Goal: Task Accomplishment & Management: Manage account settings

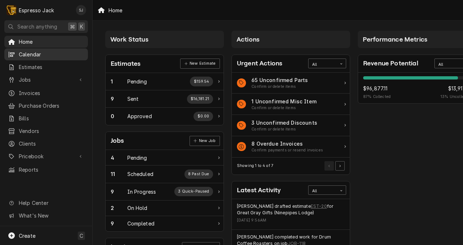
click at [32, 51] on span "Calendar" at bounding box center [51, 55] width 65 height 8
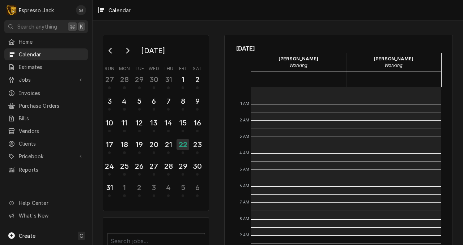
scroll to position [148, 0]
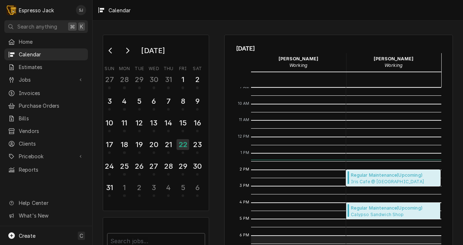
click at [406, 177] on span "Regular Maintenance ( Upcoming )" at bounding box center [394, 175] width 87 height 7
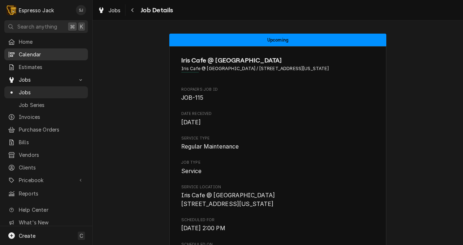
click at [32, 55] on span "Calendar" at bounding box center [51, 55] width 65 height 8
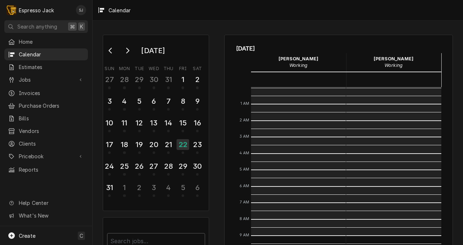
scroll to position [148, 0]
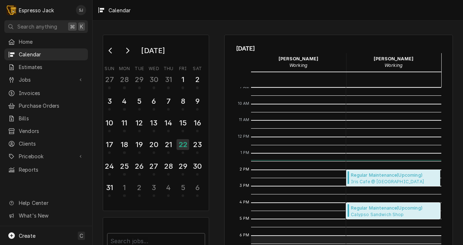
click at [369, 212] on span "Calypso Sandwich Shop Calypso Sandwich Shop / [STREET_ADDRESS]" at bounding box center [394, 215] width 87 height 6
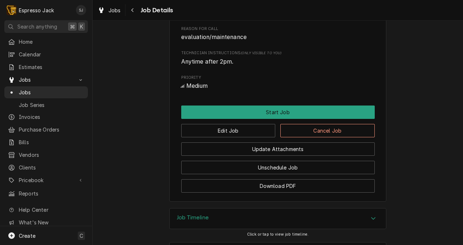
scroll to position [361, 0]
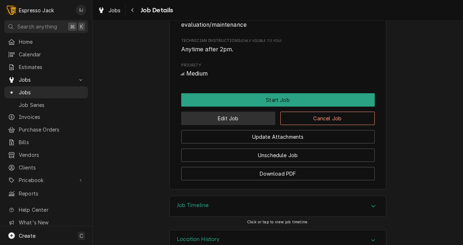
click at [219, 125] on button "Edit Job" at bounding box center [228, 118] width 94 height 13
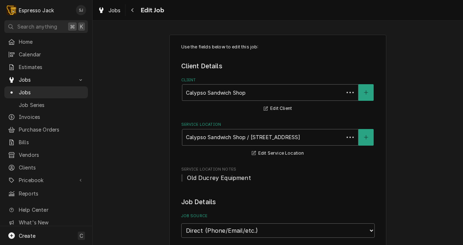
type textarea "x"
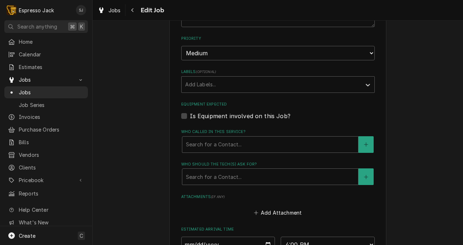
scroll to position [429, 0]
click at [190, 118] on label "Is Equipment involved on this Job?" at bounding box center [240, 115] width 101 height 9
click at [190, 118] on input "Equipment Expected" at bounding box center [287, 119] width 194 height 16
checkbox input "true"
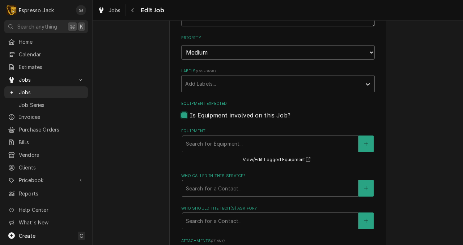
type textarea "x"
click at [197, 141] on div "Equipment" at bounding box center [270, 143] width 169 height 13
click at [190, 118] on label "Is Equipment involved on this Job?" at bounding box center [240, 115] width 101 height 9
click at [190, 118] on input "Equipment Expected" at bounding box center [287, 119] width 194 height 16
checkbox input "false"
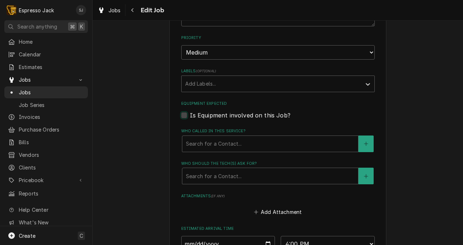
type textarea "x"
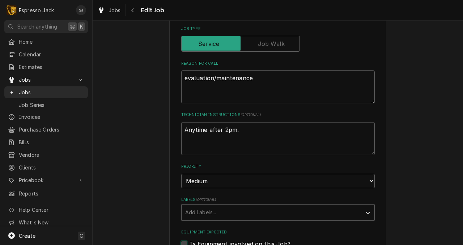
scroll to position [571, 0]
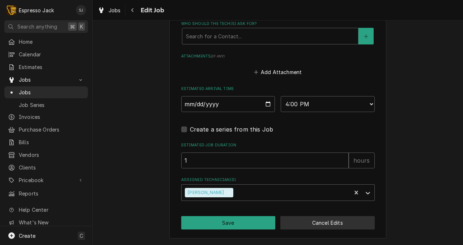
click at [300, 218] on button "Cancel Edits" at bounding box center [327, 222] width 94 height 13
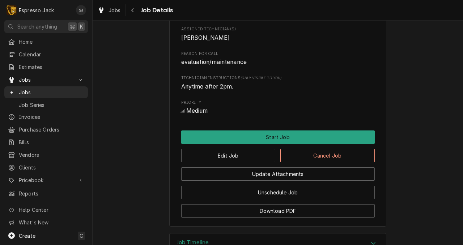
scroll to position [391, 0]
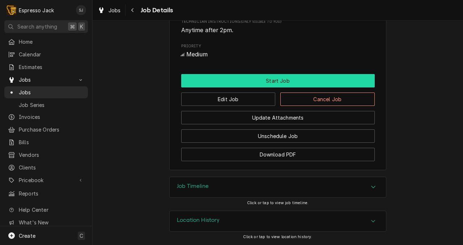
click at [256, 81] on button "Start Job" at bounding box center [278, 80] width 194 height 13
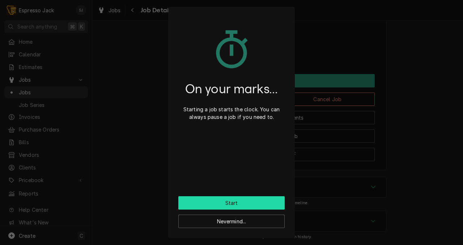
click at [240, 202] on button "Start" at bounding box center [231, 202] width 106 height 13
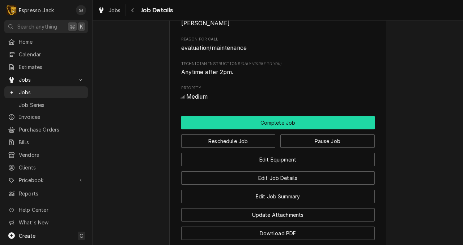
scroll to position [363, 0]
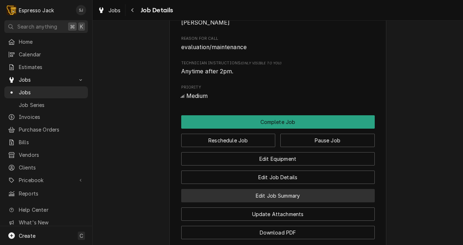
click at [285, 203] on button "Edit Job Summary" at bounding box center [278, 195] width 194 height 13
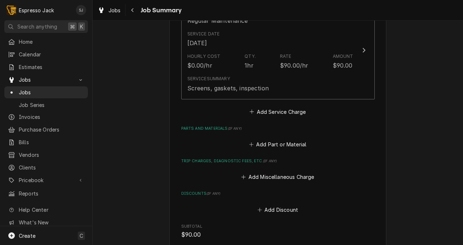
scroll to position [222, 0]
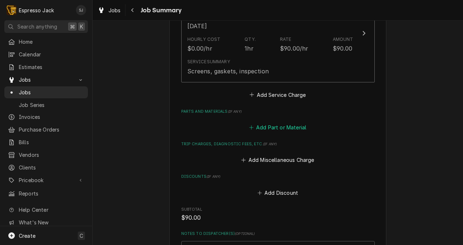
click at [274, 127] on button "Add Part or Material" at bounding box center [278, 128] width 60 height 10
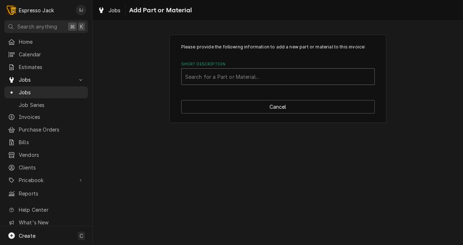
click at [241, 75] on div "Short Description" at bounding box center [278, 76] width 186 height 13
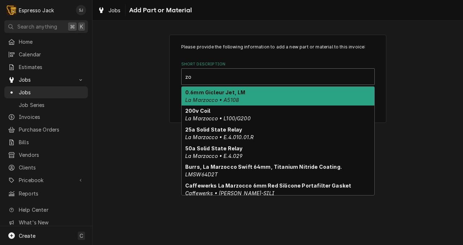
type input "z"
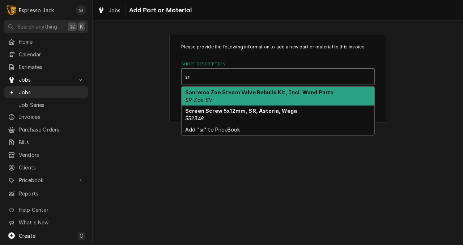
type input "s"
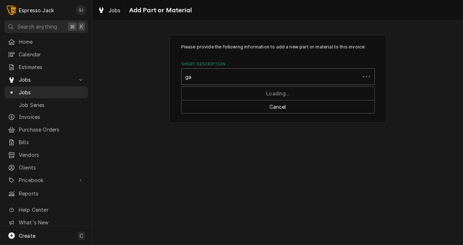
type input "g"
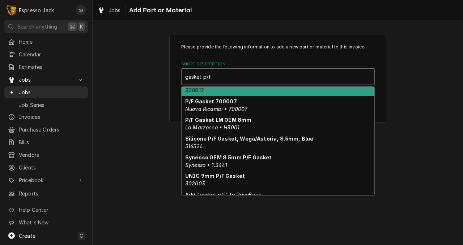
scroll to position [89, 0]
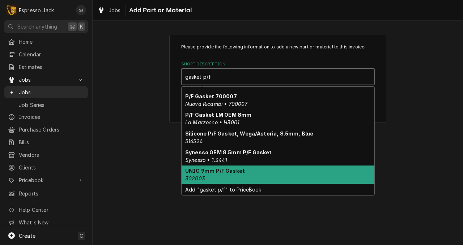
type input "gasket p/f"
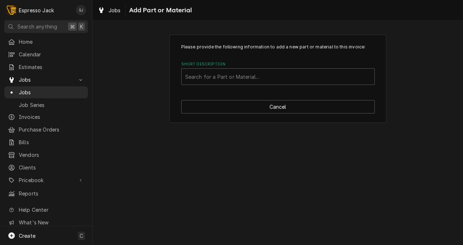
click at [144, 195] on div "Please provide the following information to add a new part or material to this …" at bounding box center [278, 133] width 370 height 225
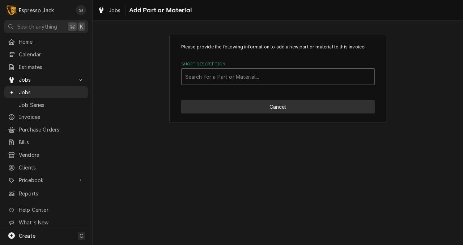
click at [218, 111] on button "Cancel" at bounding box center [278, 106] width 194 height 13
type textarea "x"
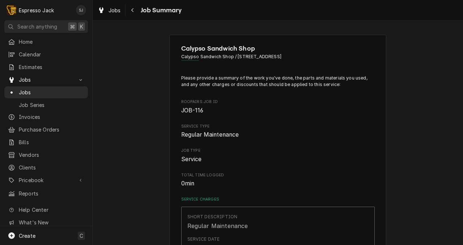
scroll to position [222, 0]
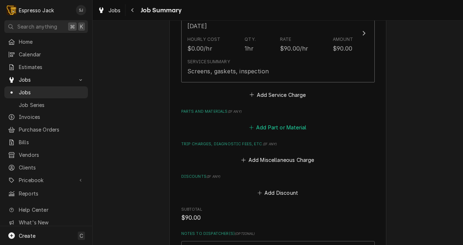
click at [270, 127] on button "Add Part or Material" at bounding box center [278, 128] width 60 height 10
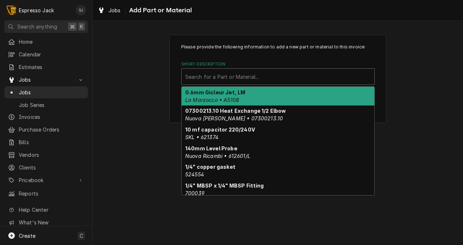
click at [205, 74] on div "Short Description" at bounding box center [278, 76] width 186 height 13
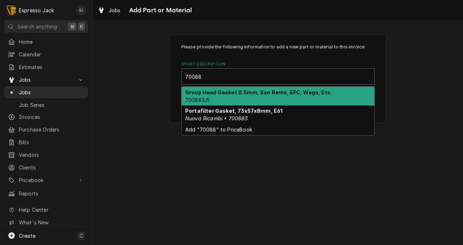
type input "700883"
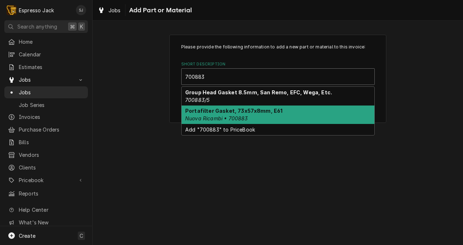
click at [211, 116] on em "Nuova Ricambi • 700883" at bounding box center [216, 118] width 63 height 6
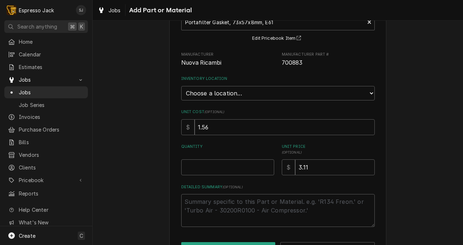
scroll to position [55, 0]
type textarea "x"
type input "0.5"
click at [268, 165] on input "0.5" at bounding box center [227, 167] width 93 height 16
type textarea "x"
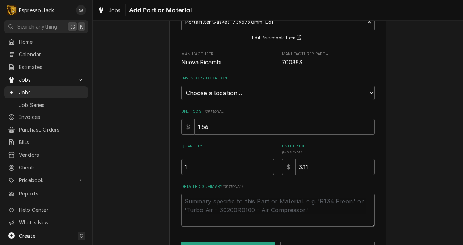
type input "1"
click at [268, 165] on input "1" at bounding box center [227, 167] width 93 height 16
type textarea "x"
type input "1.5"
click at [268, 165] on input "1.5" at bounding box center [227, 167] width 93 height 16
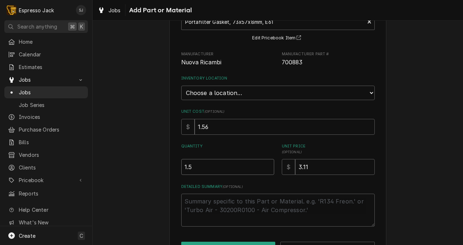
type textarea "x"
type input "2"
click at [268, 165] on input "2" at bounding box center [227, 167] width 93 height 16
click at [259, 192] on div "Detailed Summary ( optional )" at bounding box center [278, 205] width 194 height 43
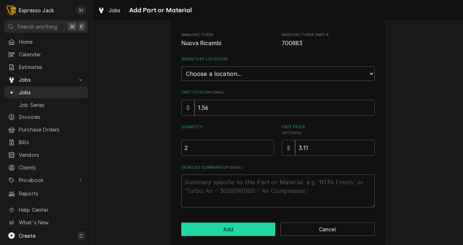
click at [238, 228] on button "Add" at bounding box center [228, 229] width 94 height 13
type textarea "x"
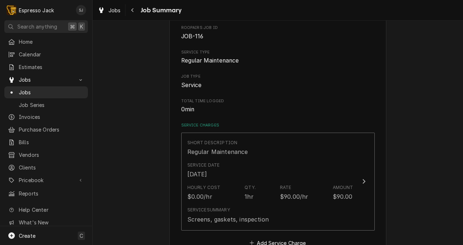
scroll to position [222, 0]
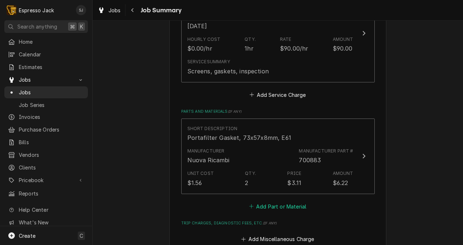
click at [275, 207] on button "Add Part or Material" at bounding box center [278, 206] width 60 height 10
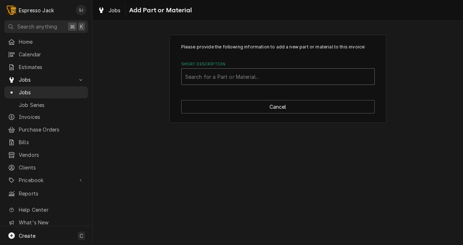
click at [216, 78] on div "Short Description" at bounding box center [278, 76] width 186 height 13
type input "zoe"
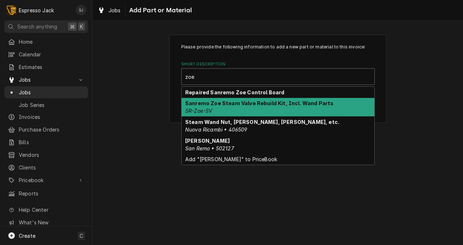
click at [204, 104] on strong "Sanremo Zoe Steam Valve Rebuild Kit, Incl. Wand Parts" at bounding box center [259, 103] width 148 height 6
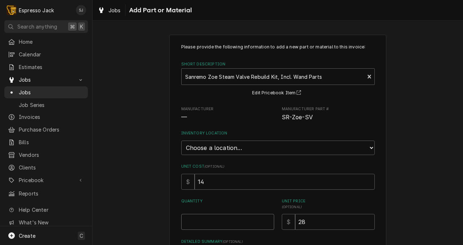
click at [209, 222] on input "Quantity" at bounding box center [227, 222] width 93 height 16
type textarea "x"
type input "2"
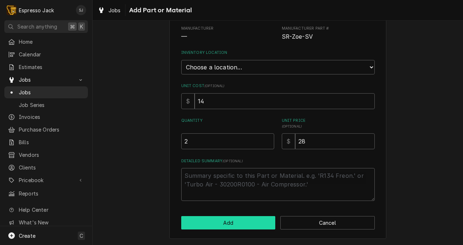
click at [241, 228] on button "Add" at bounding box center [228, 222] width 94 height 13
type textarea "x"
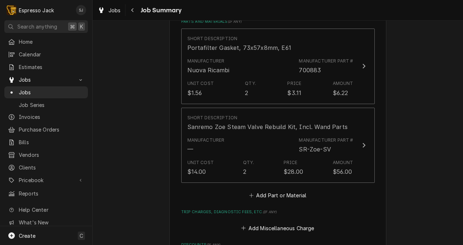
scroll to position [322, 0]
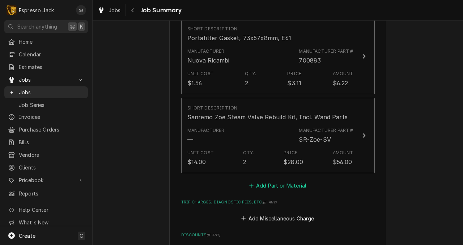
click at [275, 187] on button "Add Part or Material" at bounding box center [278, 186] width 60 height 10
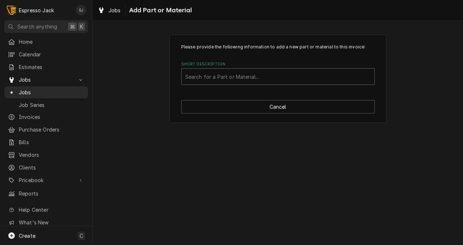
click at [234, 76] on div "Short Description" at bounding box center [278, 76] width 186 height 13
type input "cup"
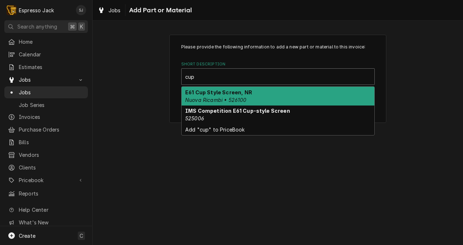
click at [226, 94] on strong "E61 Cup Style Screen, NR" at bounding box center [218, 92] width 67 height 6
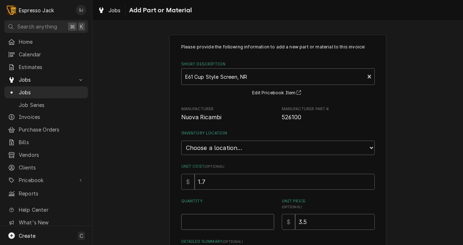
click at [211, 225] on input "Quantity" at bounding box center [227, 222] width 93 height 16
type textarea "x"
type input "2"
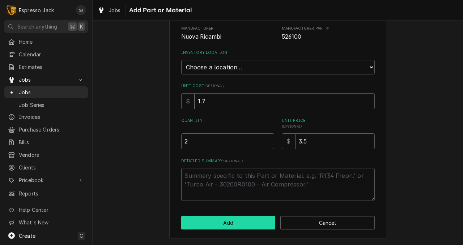
click at [241, 223] on button "Add" at bounding box center [228, 222] width 94 height 13
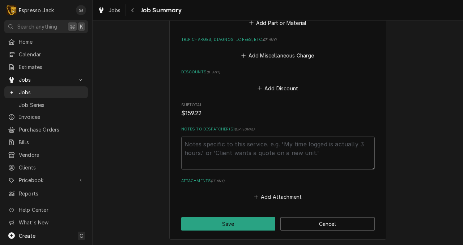
scroll to position [567, 0]
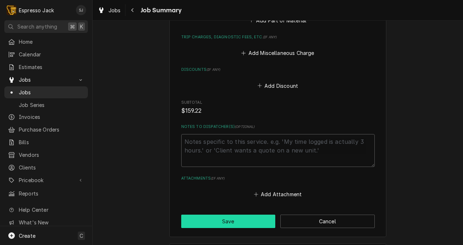
click at [245, 220] on button "Save" at bounding box center [228, 221] width 94 height 13
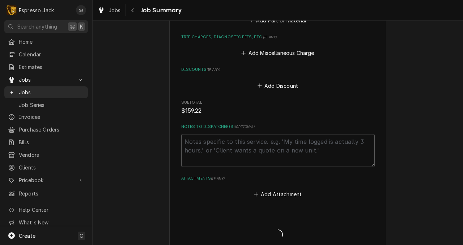
scroll to position [716, 0]
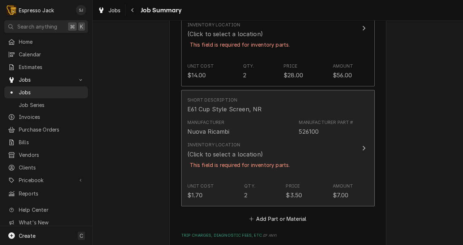
click at [258, 171] on div "This field is required for inventory parts." at bounding box center [239, 165] width 105 height 13
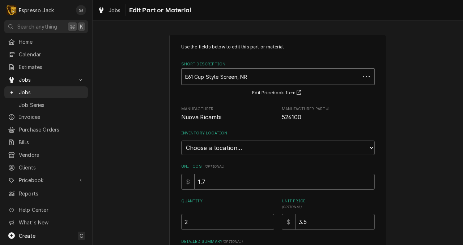
type textarea "x"
click at [223, 148] on select "Choose a location... General Inventory" at bounding box center [278, 148] width 194 height 14
select select "435"
click at [181, 141] on select "Choose a location... General Inventory" at bounding box center [278, 148] width 194 height 14
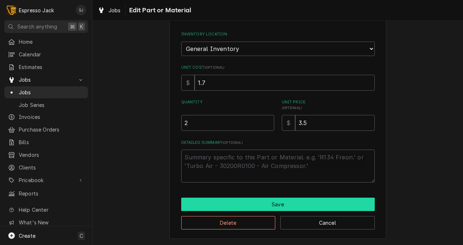
click at [205, 208] on button "Save" at bounding box center [278, 204] width 194 height 13
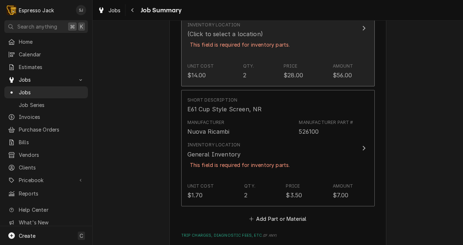
click at [245, 59] on div "Inventory Location (Click to select a location) This field is required for inve…" at bounding box center [270, 39] width 166 height 41
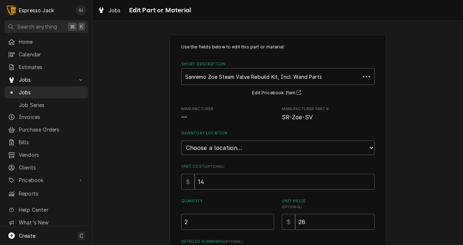
type textarea "x"
click at [216, 148] on select "Choose a location... General Inventory" at bounding box center [278, 148] width 194 height 14
select select "435"
click at [181, 141] on select "Choose a location... General Inventory" at bounding box center [278, 148] width 194 height 14
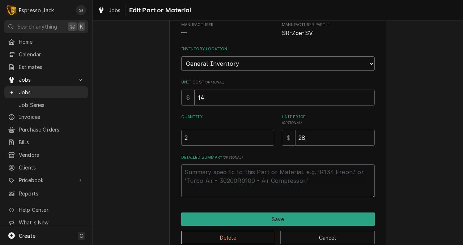
scroll to position [88, 0]
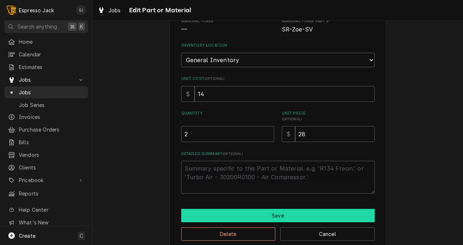
click at [211, 214] on button "Save" at bounding box center [278, 215] width 194 height 13
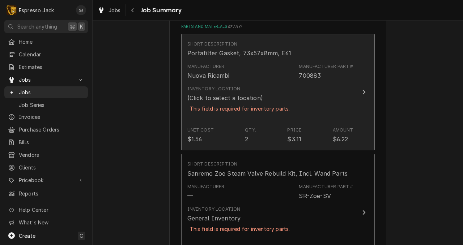
click at [239, 106] on div "This field is required for inventory parts." at bounding box center [239, 108] width 105 height 13
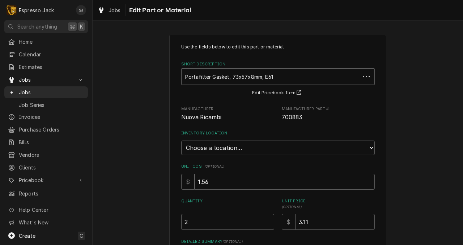
type textarea "x"
click at [233, 147] on select "Choose a location... General Inventory" at bounding box center [278, 148] width 194 height 14
select select "435"
click at [181, 141] on select "Choose a location... General Inventory" at bounding box center [278, 148] width 194 height 14
click at [162, 170] on div "Use the fields below to edit this part or material: Short Description Portafilt…" at bounding box center [278, 186] width 370 height 316
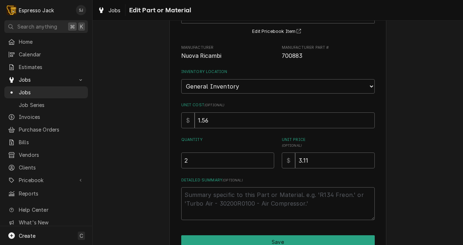
scroll to position [100, 0]
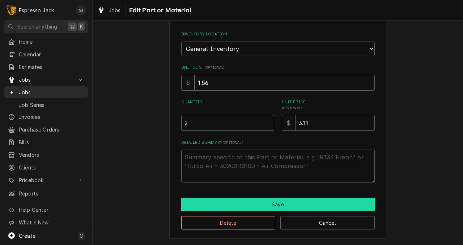
click at [272, 204] on button "Save" at bounding box center [278, 204] width 194 height 13
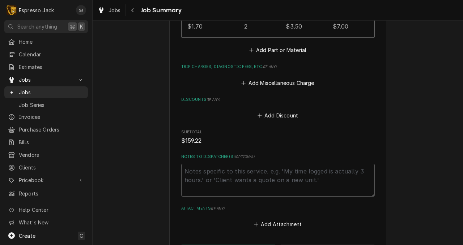
scroll to position [696, 0]
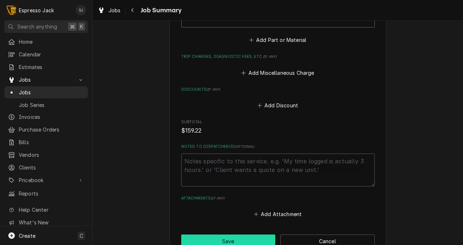
click at [220, 245] on button "Save" at bounding box center [228, 241] width 94 height 13
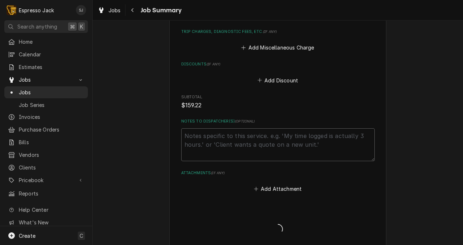
scroll to position [671, 0]
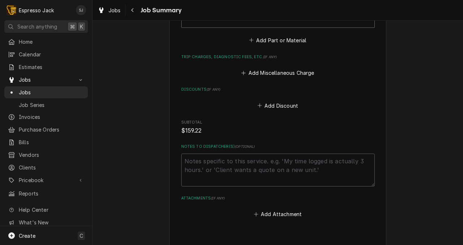
type textarea "x"
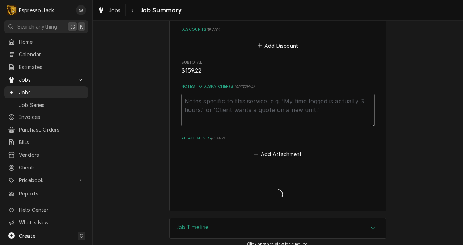
scroll to position [739, 0]
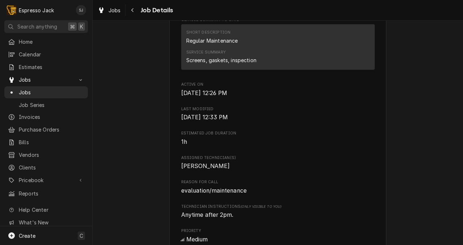
scroll to position [285, 0]
click at [185, 145] on span "1h" at bounding box center [184, 141] width 6 height 7
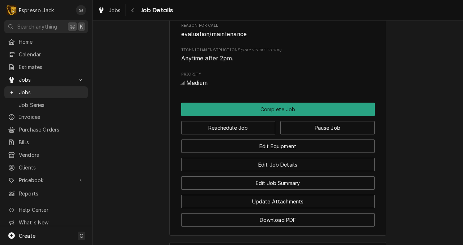
scroll to position [445, 0]
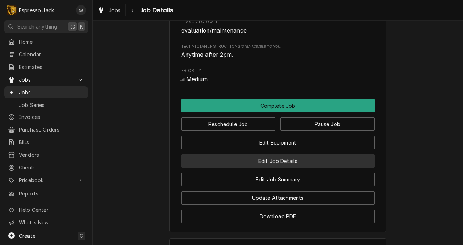
click at [284, 168] on button "Edit Job Details" at bounding box center [278, 160] width 194 height 13
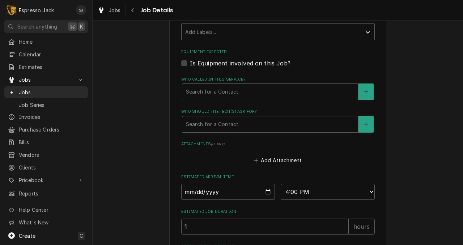
scroll to position [352, 0]
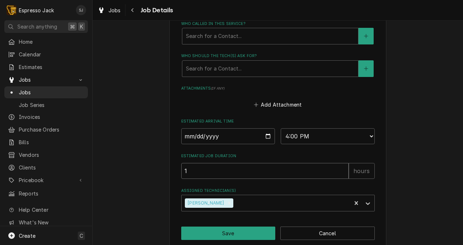
click at [198, 167] on input "1" at bounding box center [264, 171] width 167 height 16
type textarea "x"
type input "2"
type textarea "x"
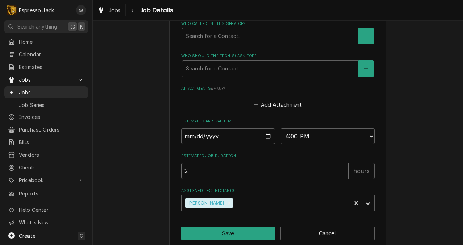
type input "2"
click at [239, 235] on button "Save" at bounding box center [228, 233] width 94 height 13
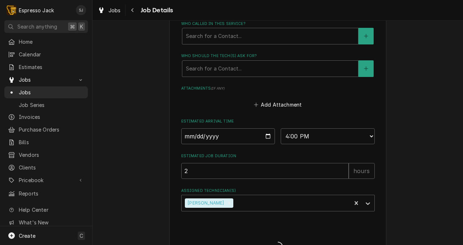
type textarea "x"
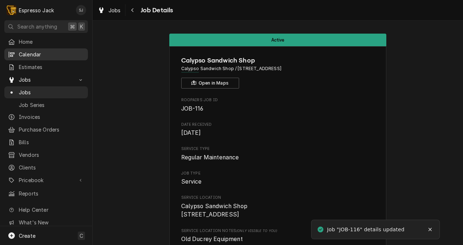
click at [26, 54] on span "Calendar" at bounding box center [51, 55] width 65 height 8
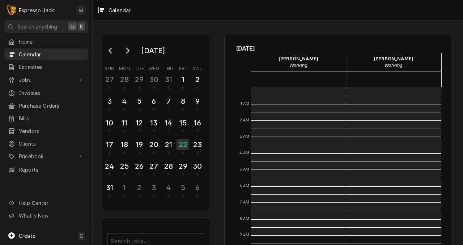
scroll to position [148, 0]
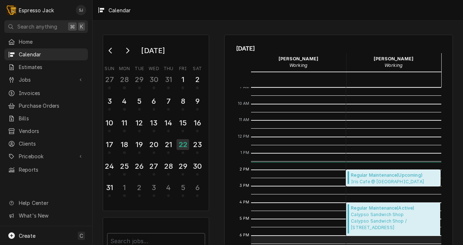
click at [367, 180] on span "Iris Cafe @ [GEOGRAPHIC_DATA] @ [GEOGRAPHIC_DATA] / [STREET_ADDRESS][US_STATE]" at bounding box center [394, 182] width 87 height 6
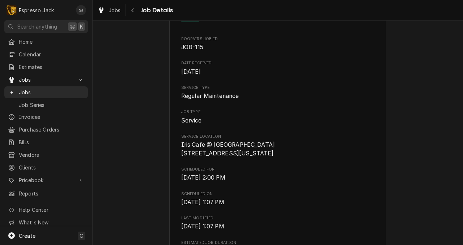
scroll to position [70, 0]
